Goal: Transaction & Acquisition: Download file/media

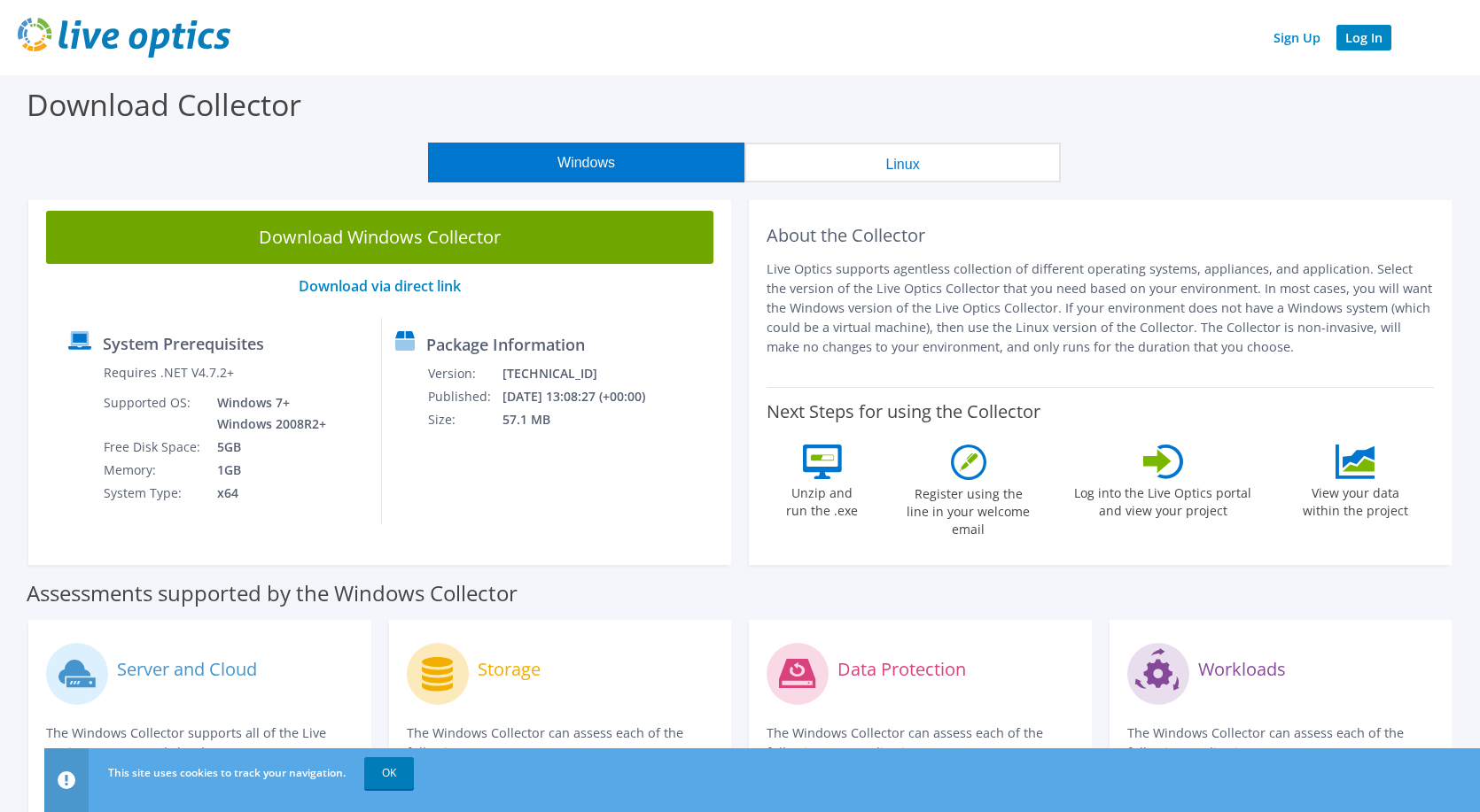
click at [1372, 35] on link "Log In" at bounding box center [1363, 38] width 55 height 26
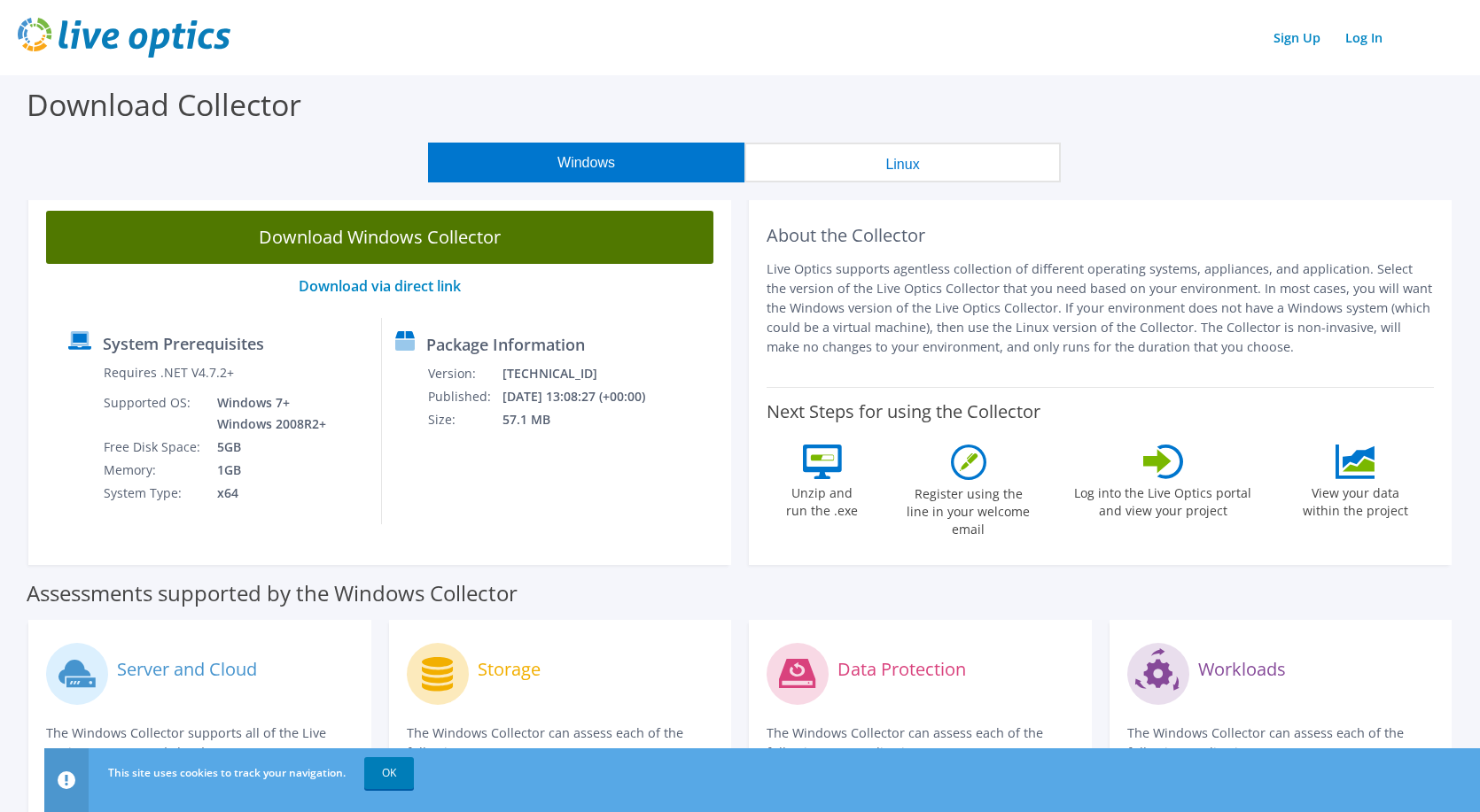
click at [452, 239] on link "Download Windows Collector" at bounding box center [380, 237] width 668 height 53
